Goal: Task Accomplishment & Management: Manage account settings

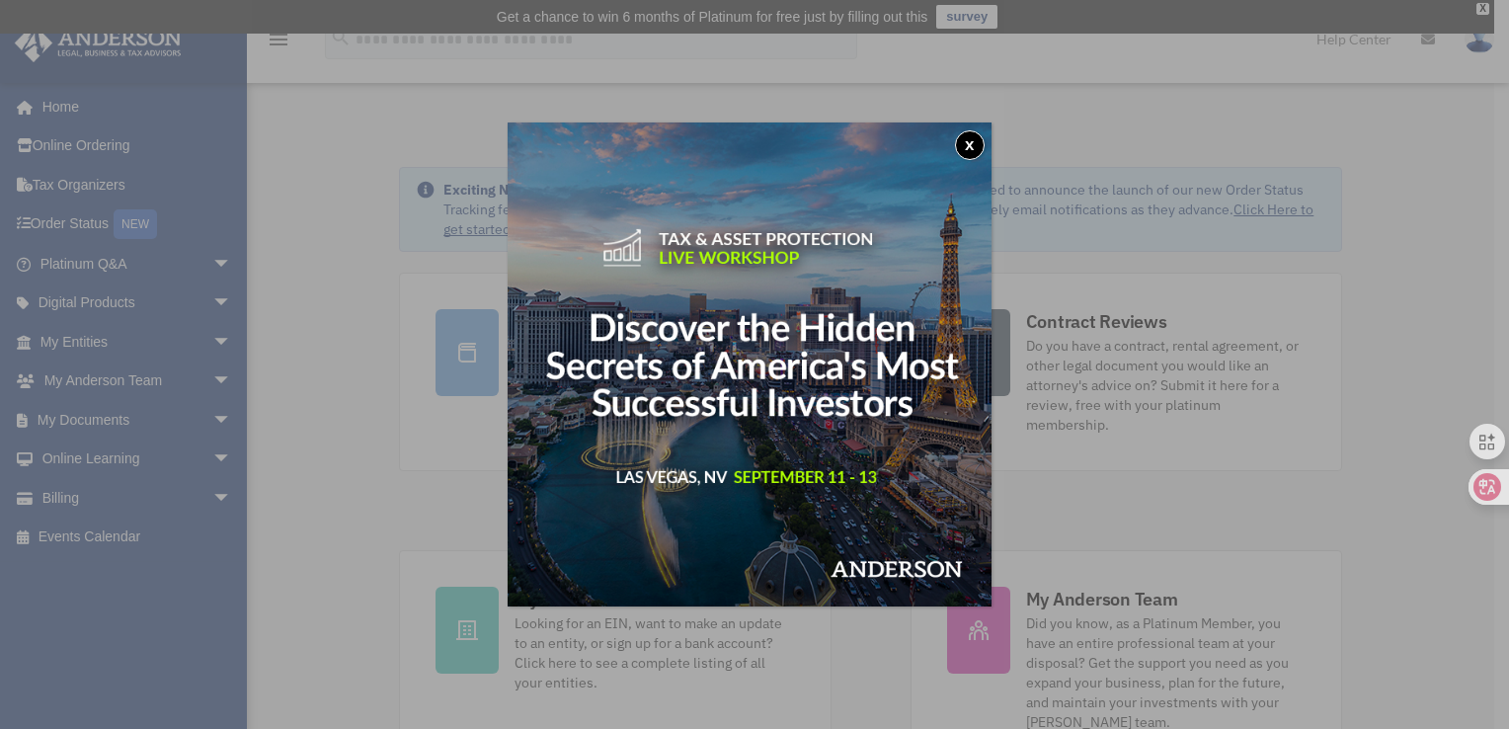
click at [975, 141] on button "x" at bounding box center [970, 145] width 30 height 30
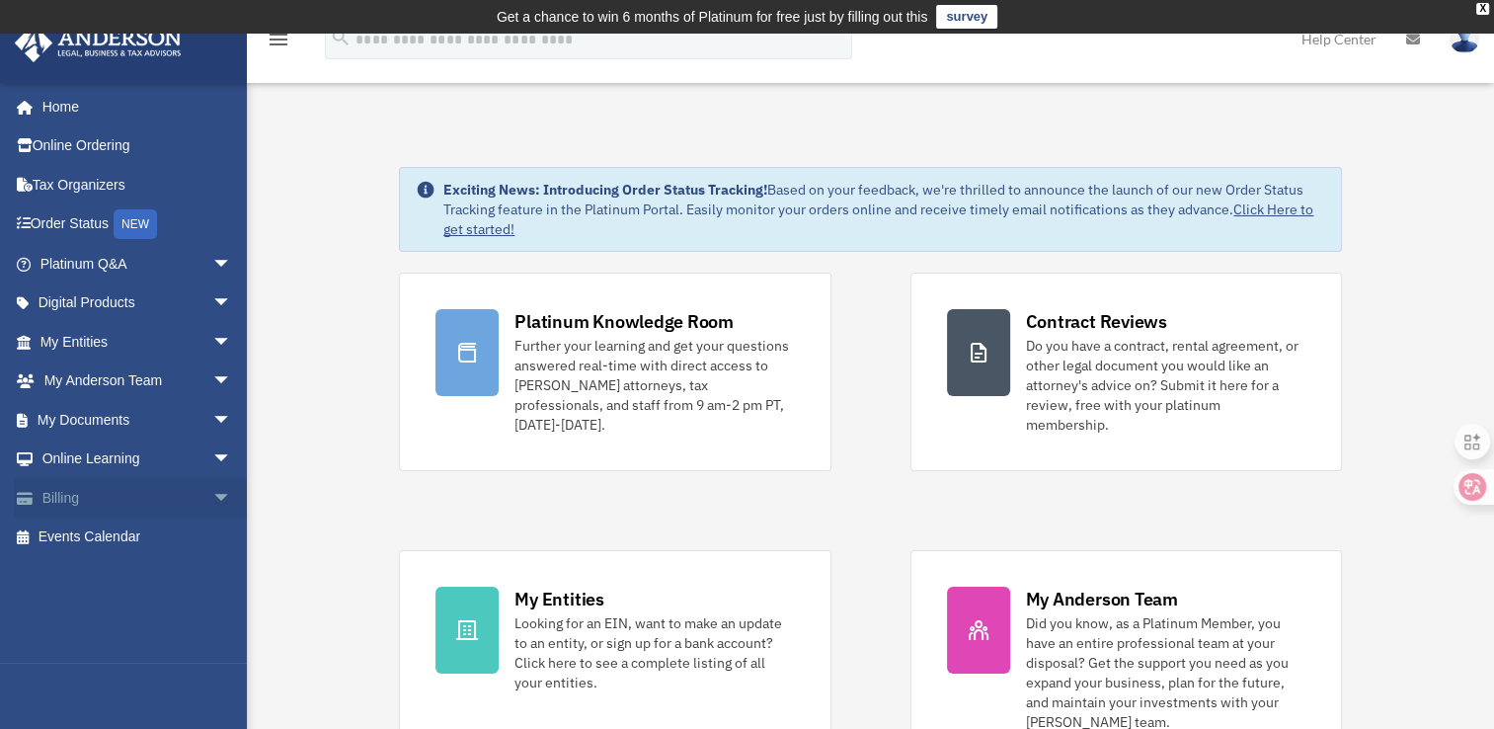
click at [123, 504] on link "Billing arrow_drop_down" at bounding box center [138, 497] width 248 height 39
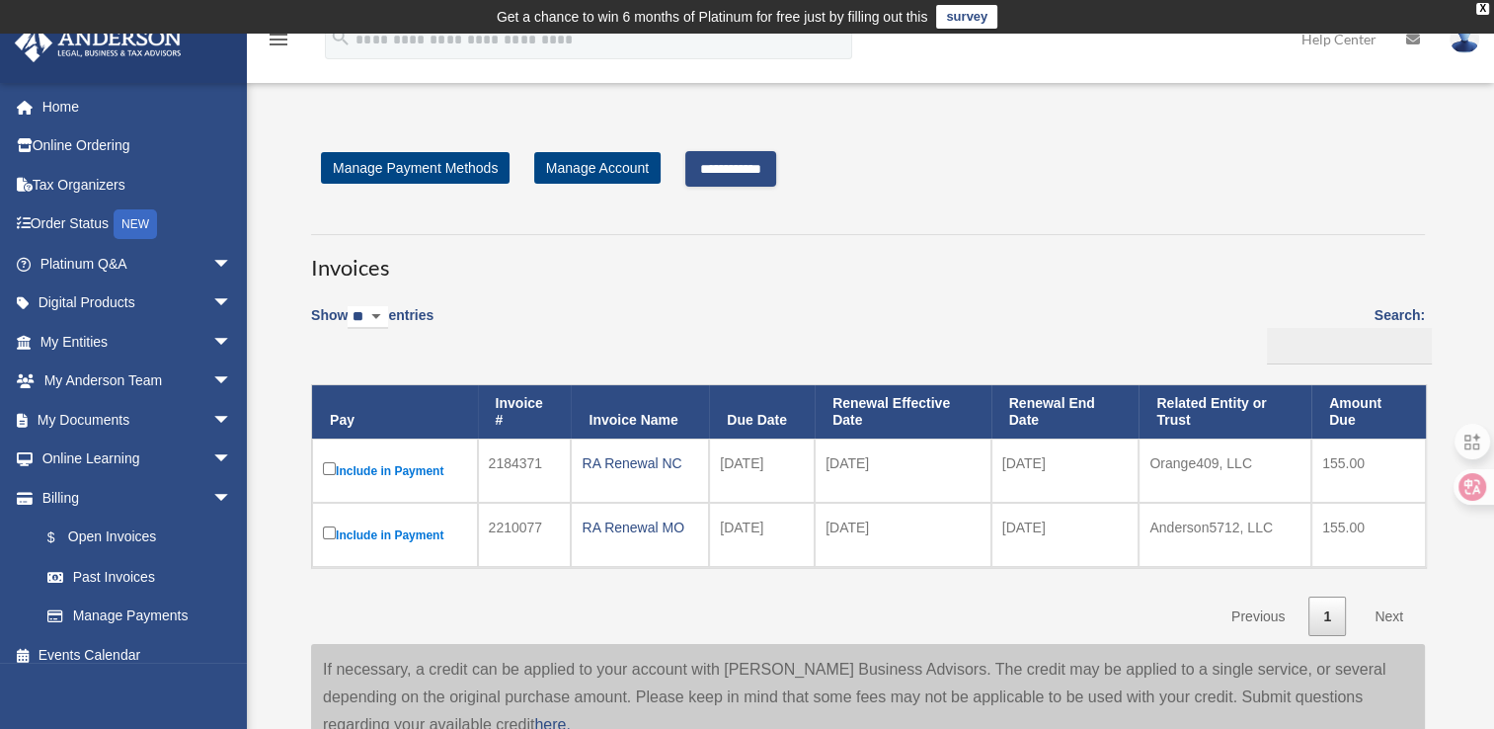
click at [776, 168] on input "**********" at bounding box center [730, 169] width 91 height 36
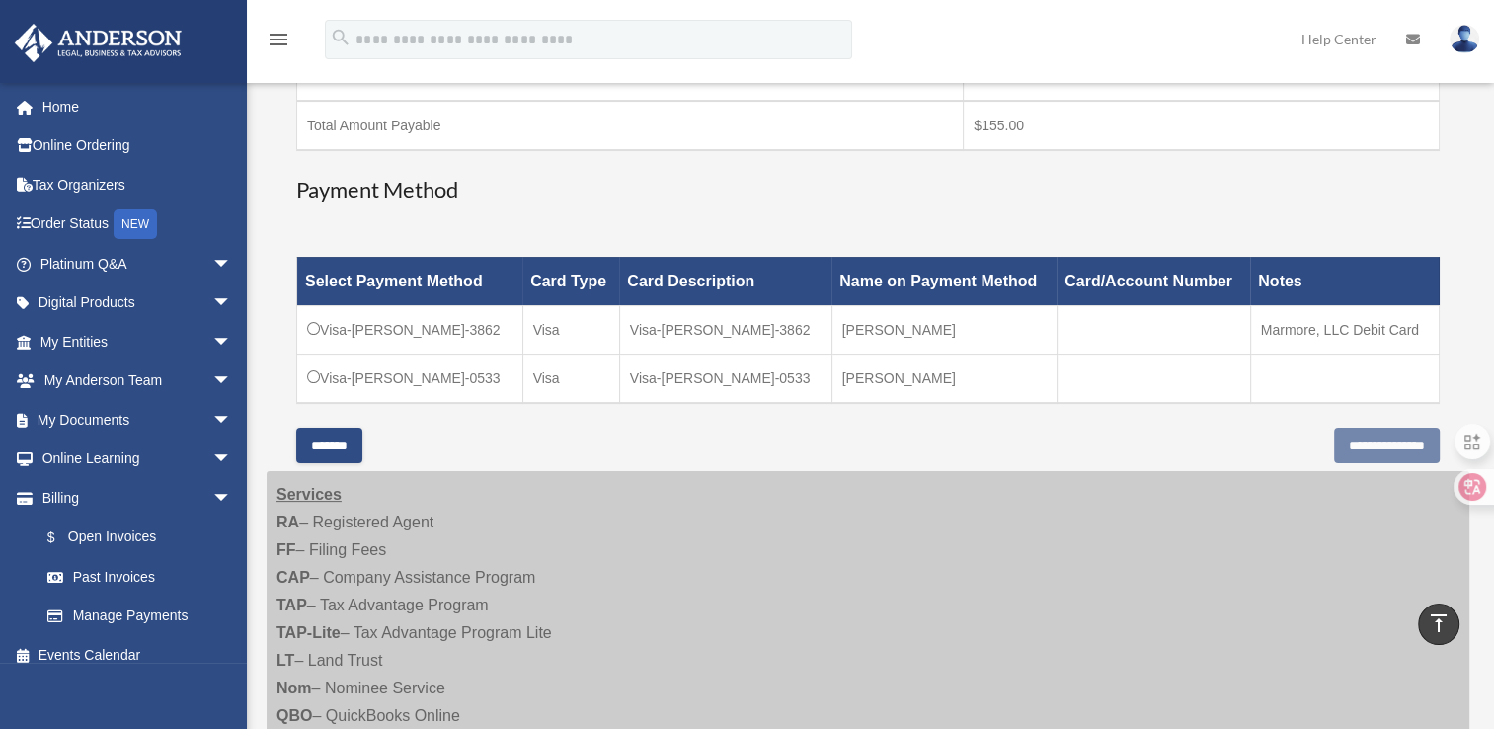
scroll to position [438, 0]
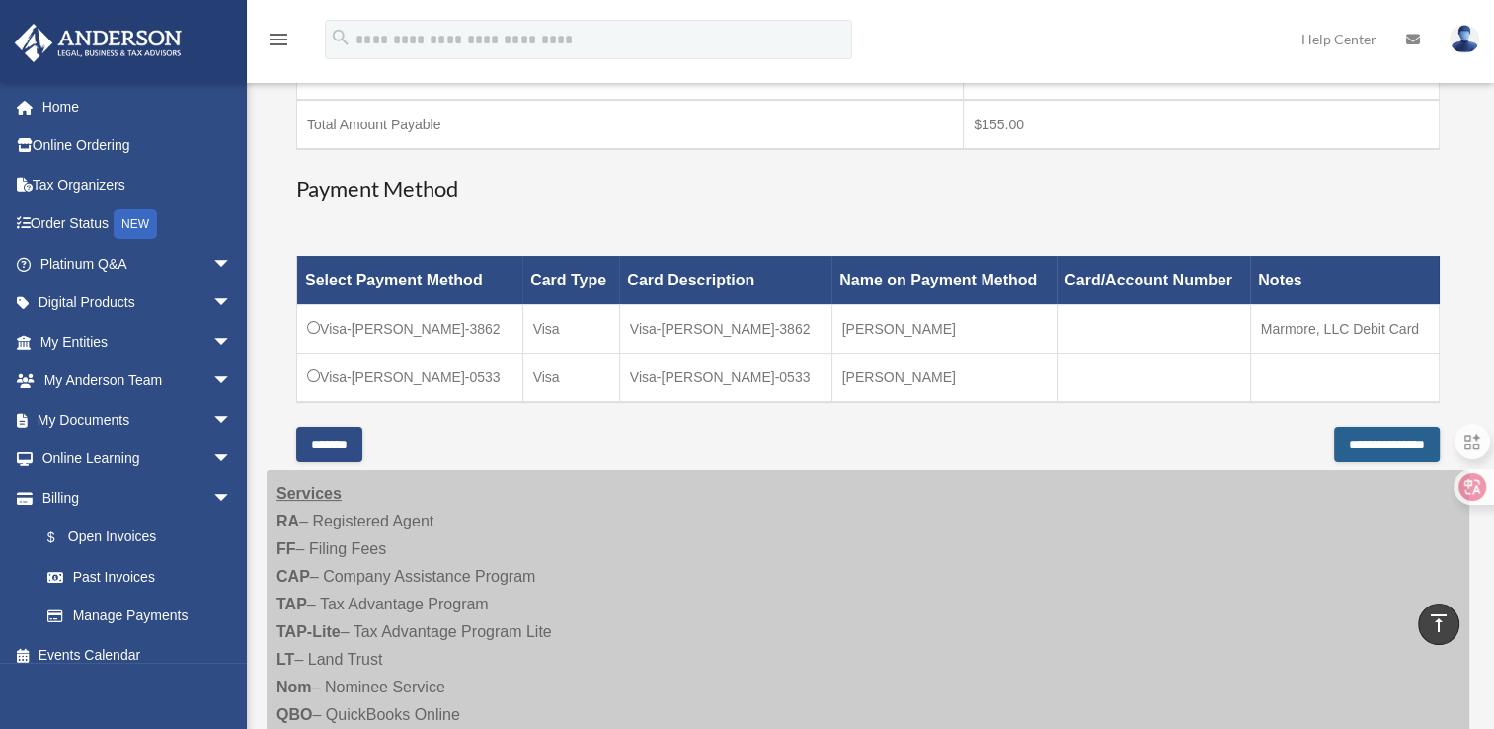
click at [1342, 442] on input "**********" at bounding box center [1387, 445] width 106 height 36
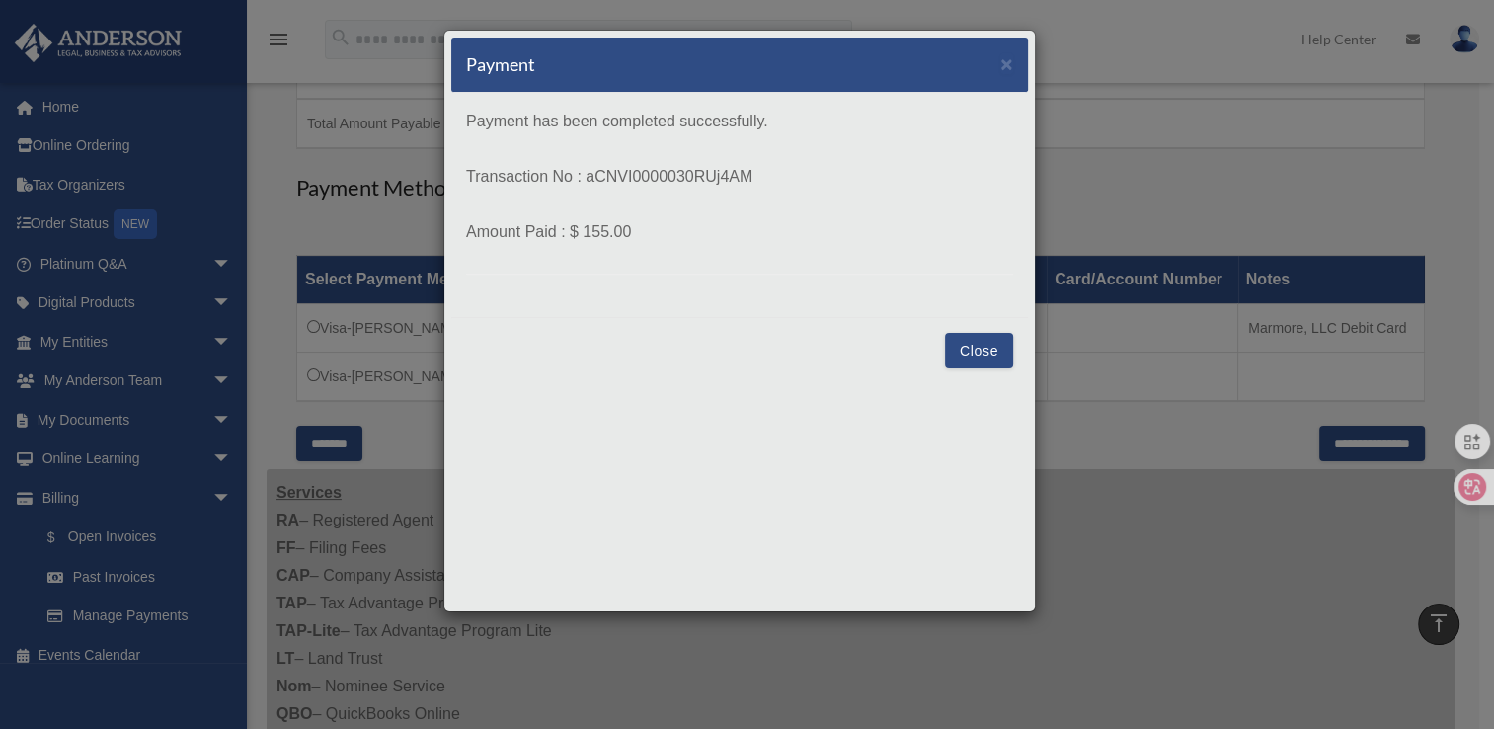
click at [968, 356] on button "Close" at bounding box center [979, 351] width 68 height 36
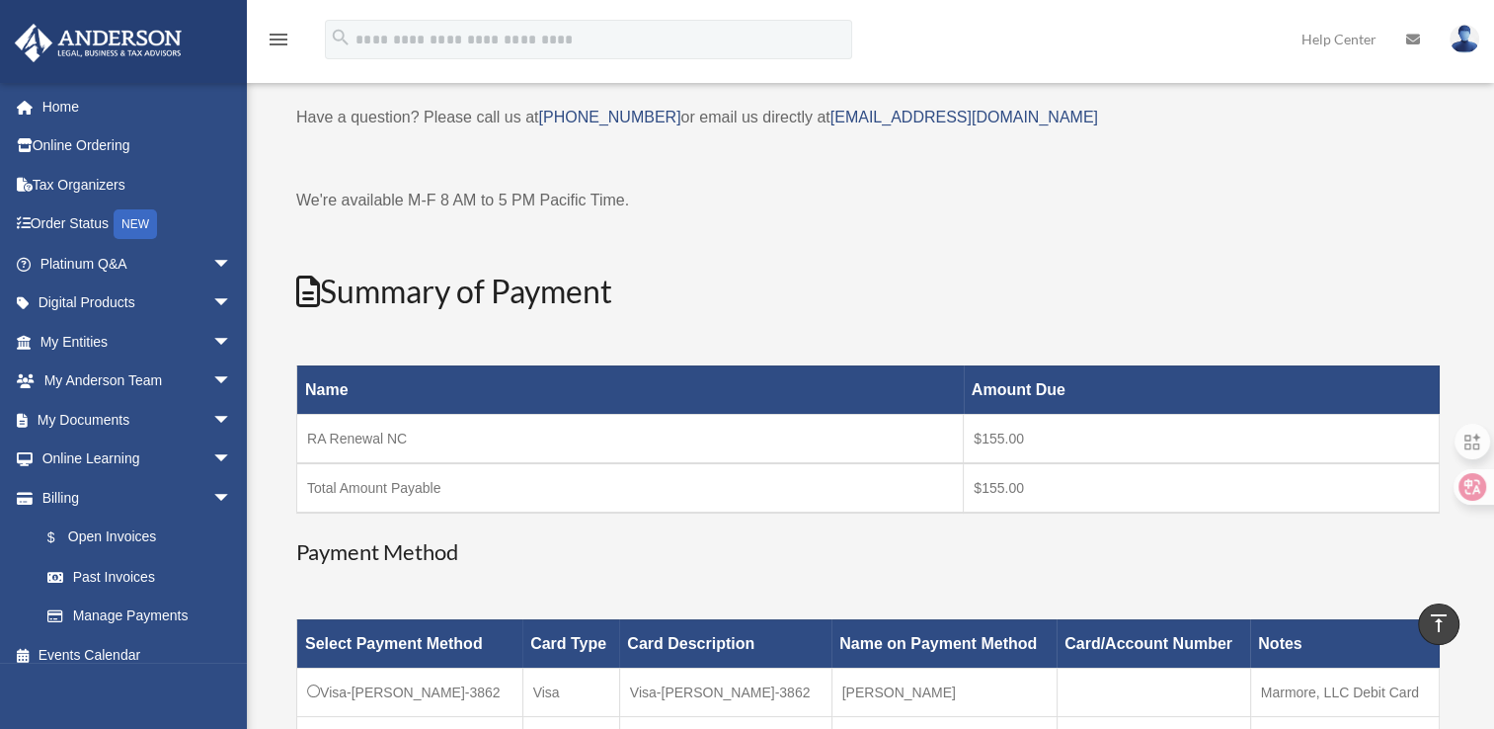
scroll to position [0, 0]
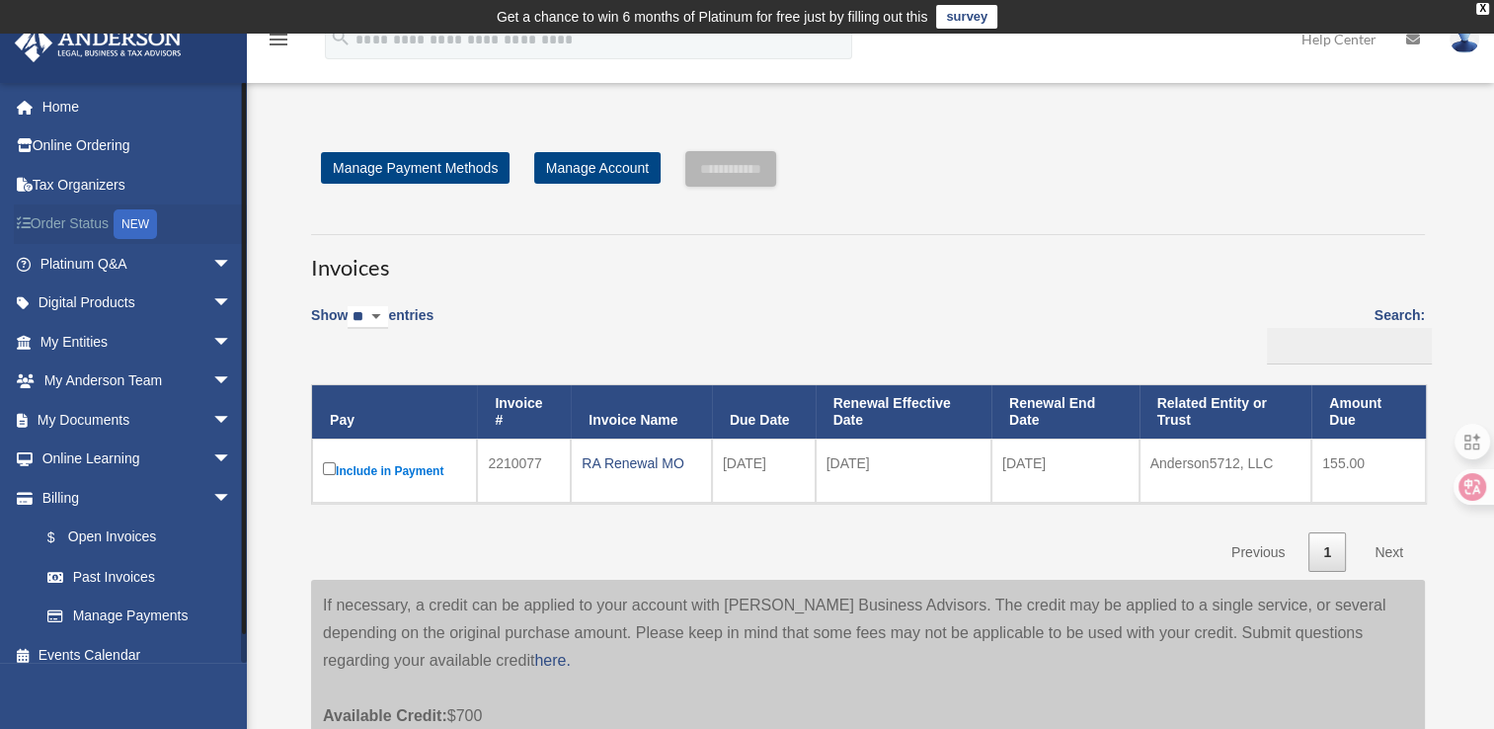
click at [86, 227] on link "Order Status NEW" at bounding box center [138, 224] width 248 height 40
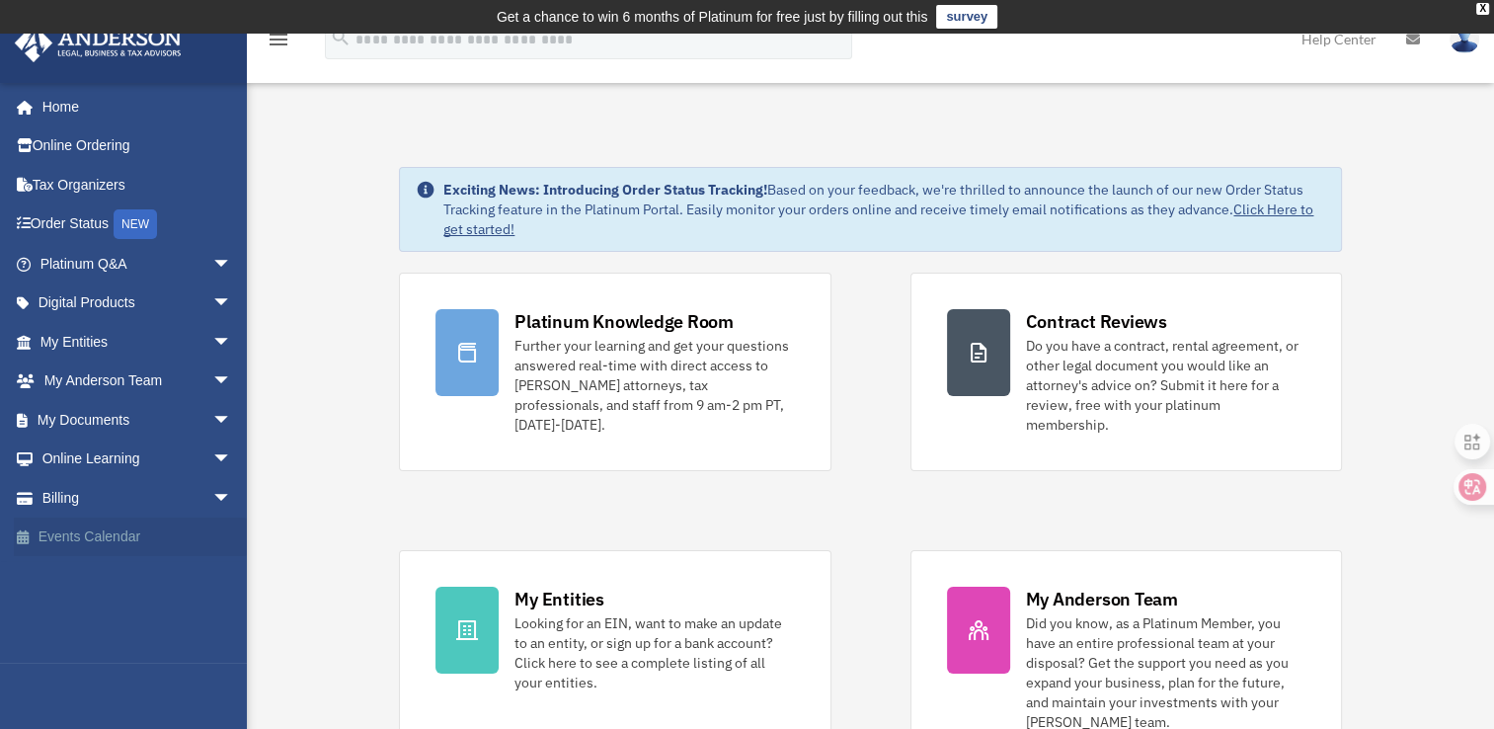
click at [95, 535] on link "Events Calendar" at bounding box center [138, 536] width 248 height 39
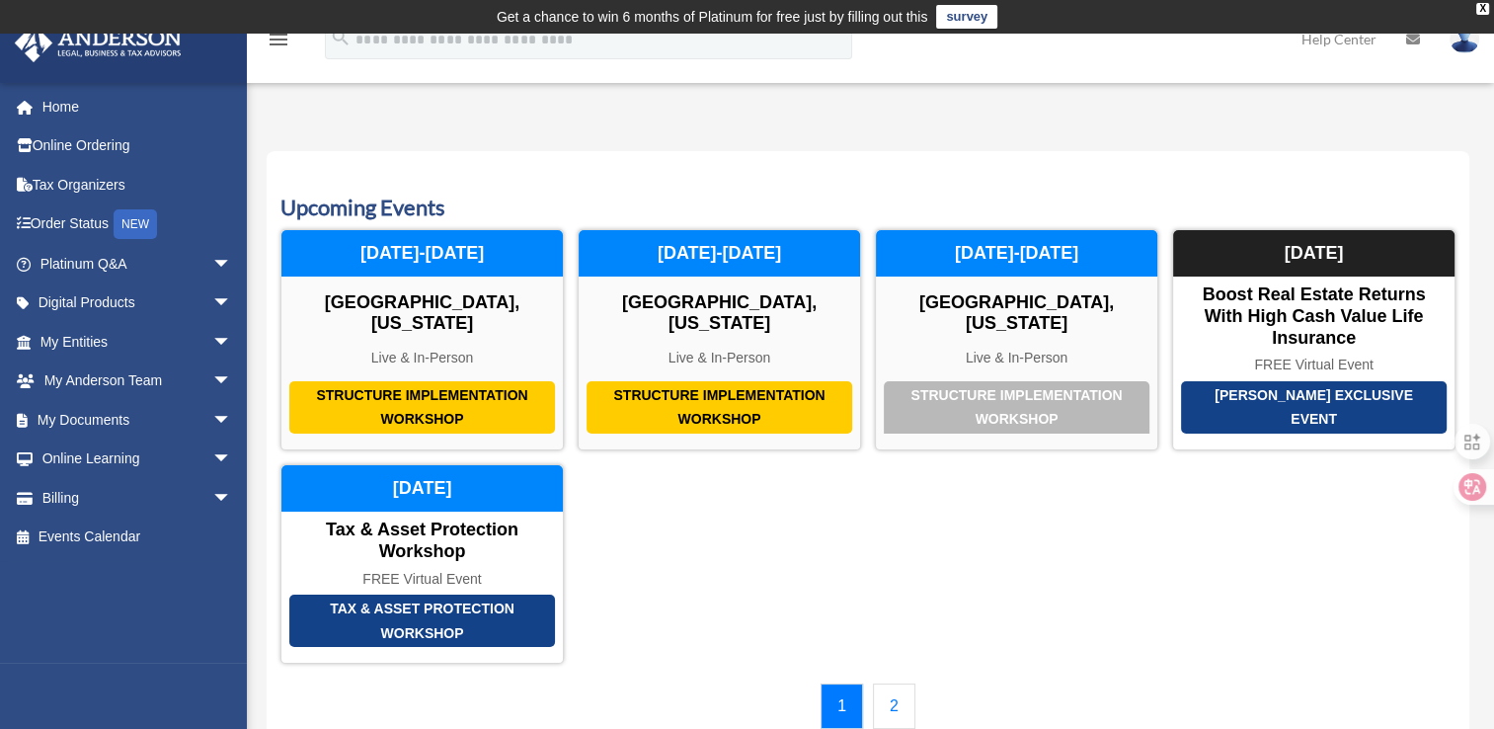
click at [899, 683] on link "2" at bounding box center [894, 705] width 42 height 45
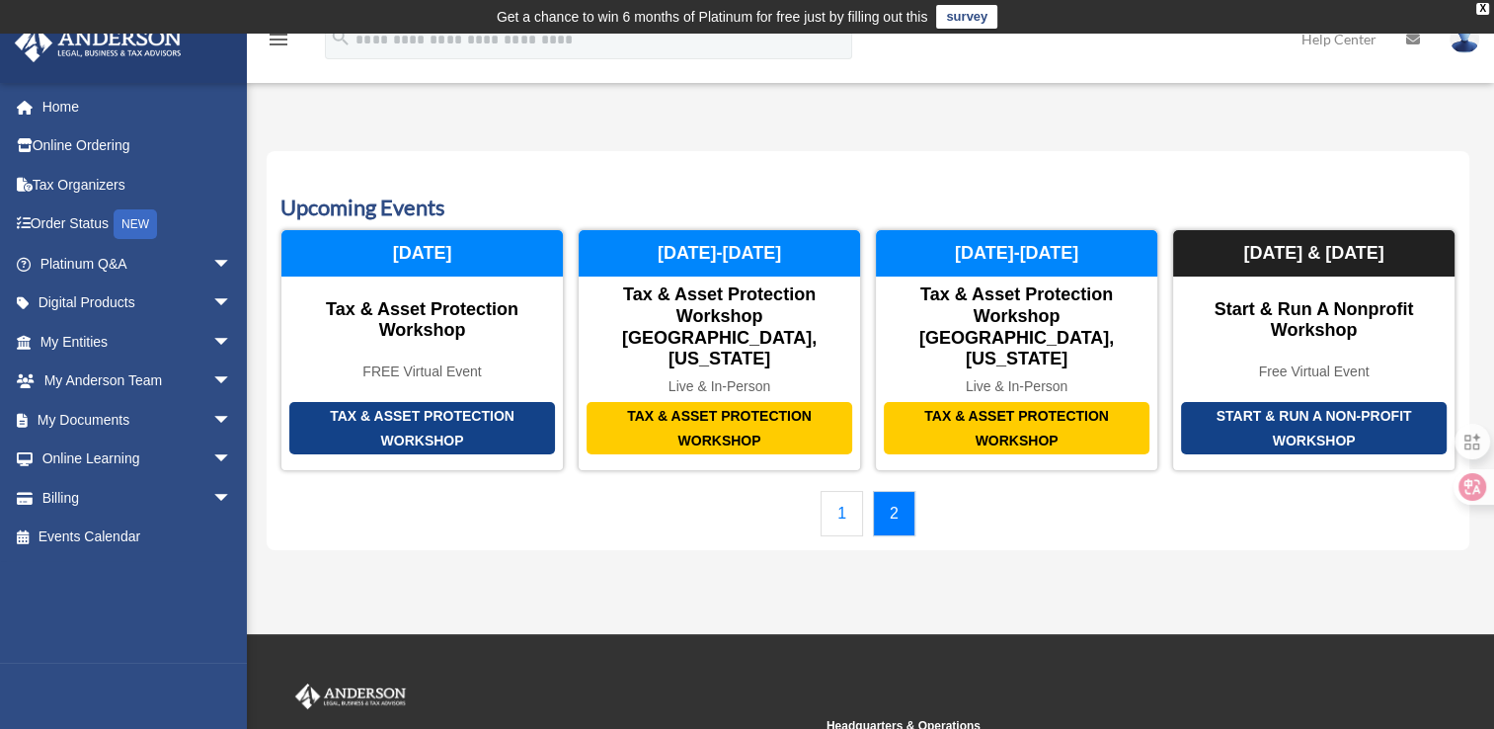
click at [840, 491] on link "1" at bounding box center [842, 513] width 42 height 45
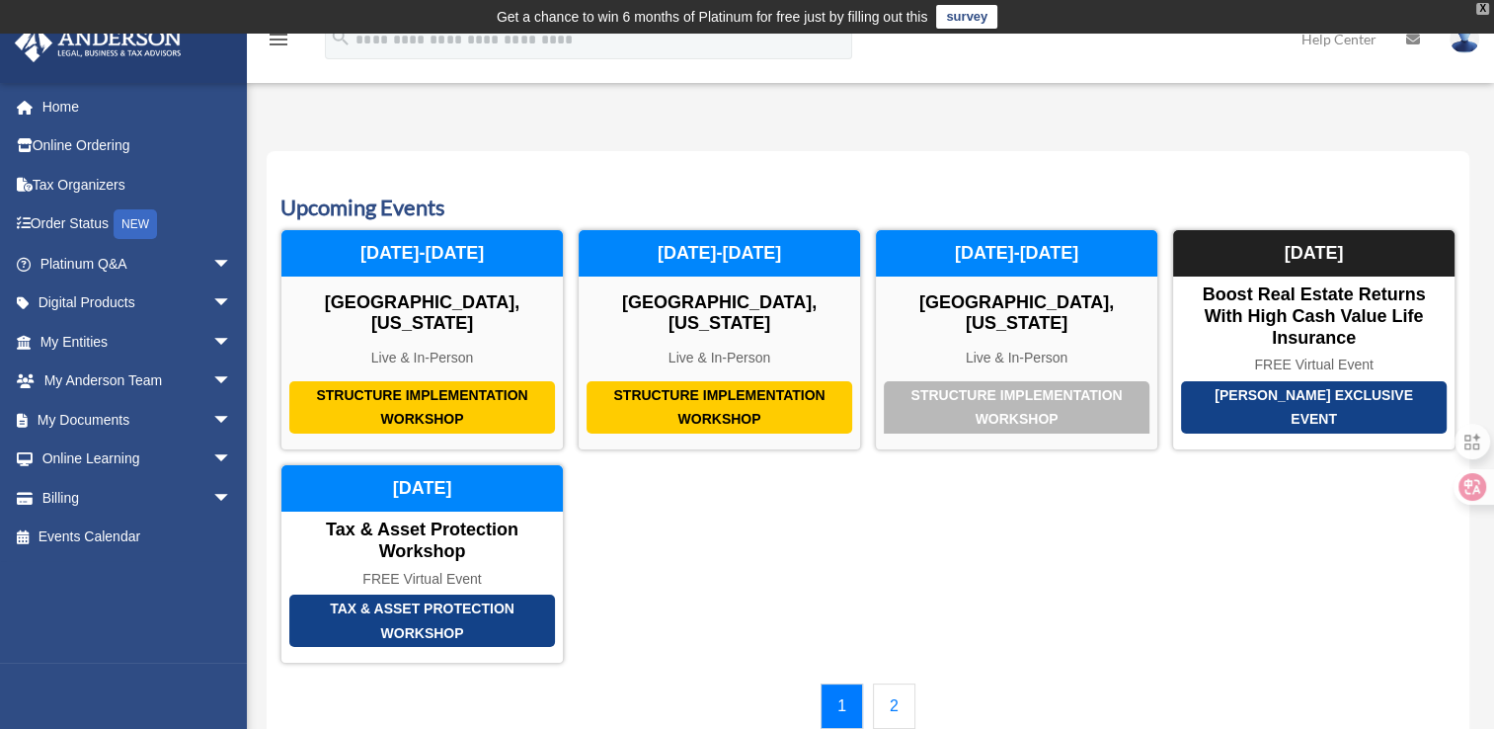
click at [1483, 5] on div "X" at bounding box center [1482, 9] width 13 height 12
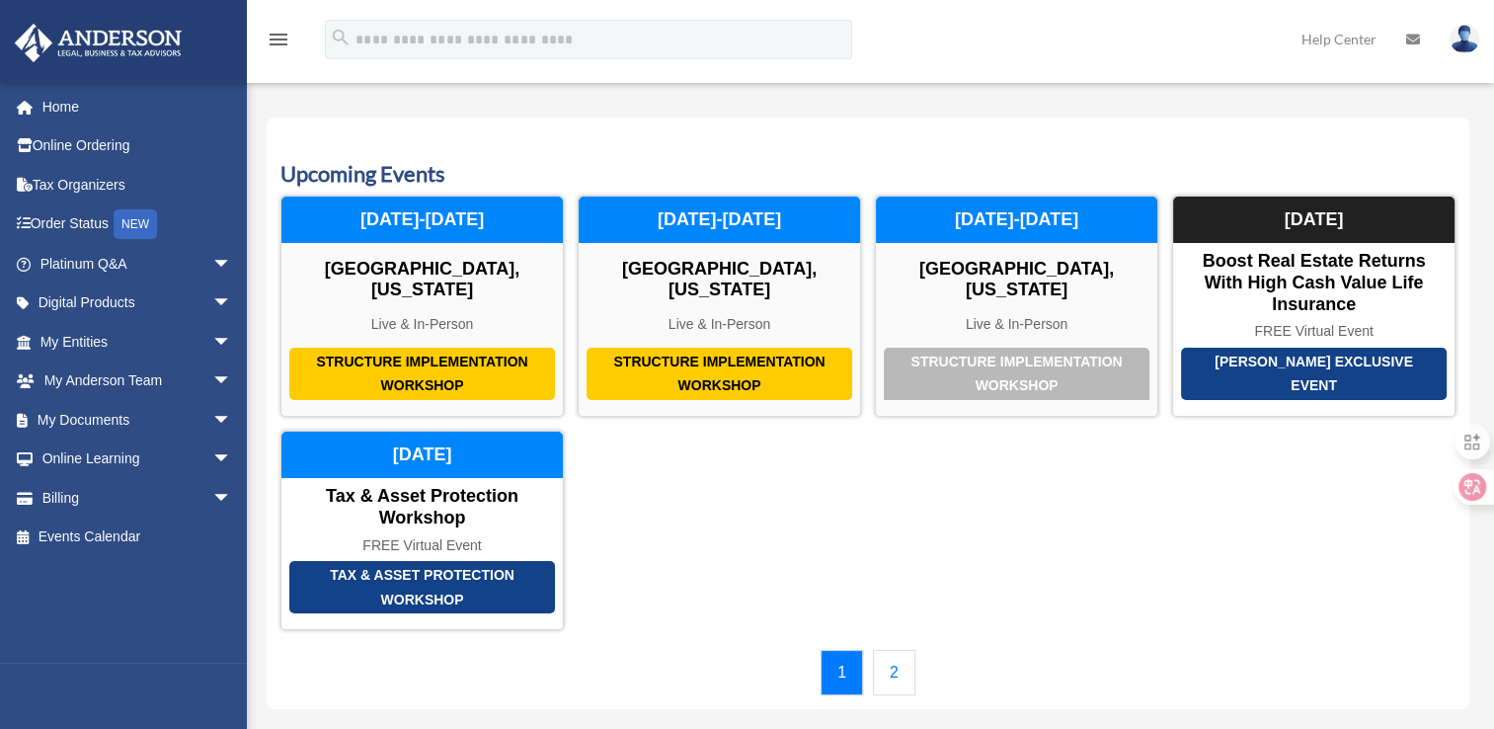
click at [1462, 45] on img at bounding box center [1465, 39] width 30 height 29
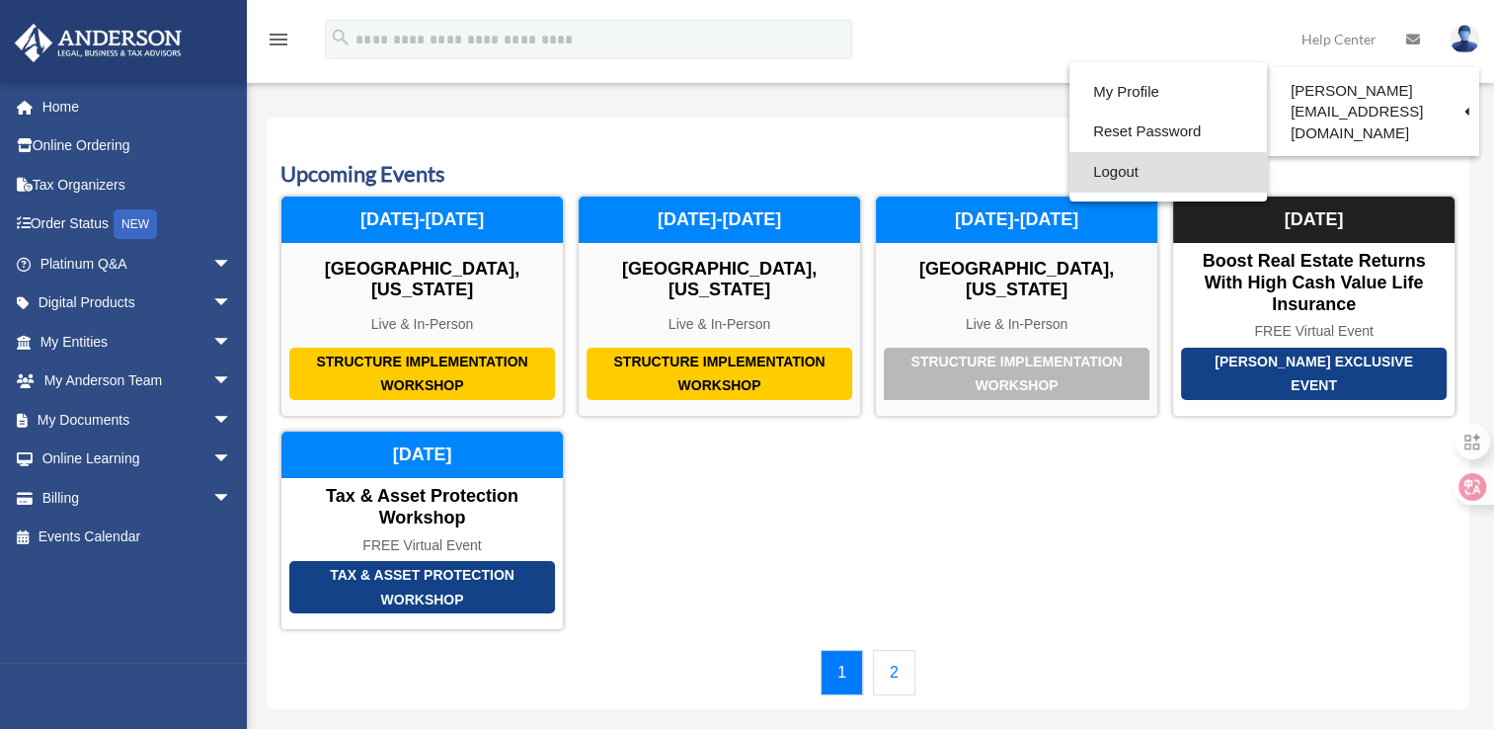
click at [1123, 168] on link "Logout" at bounding box center [1167, 172] width 197 height 40
